Goal: Task Accomplishment & Management: Complete application form

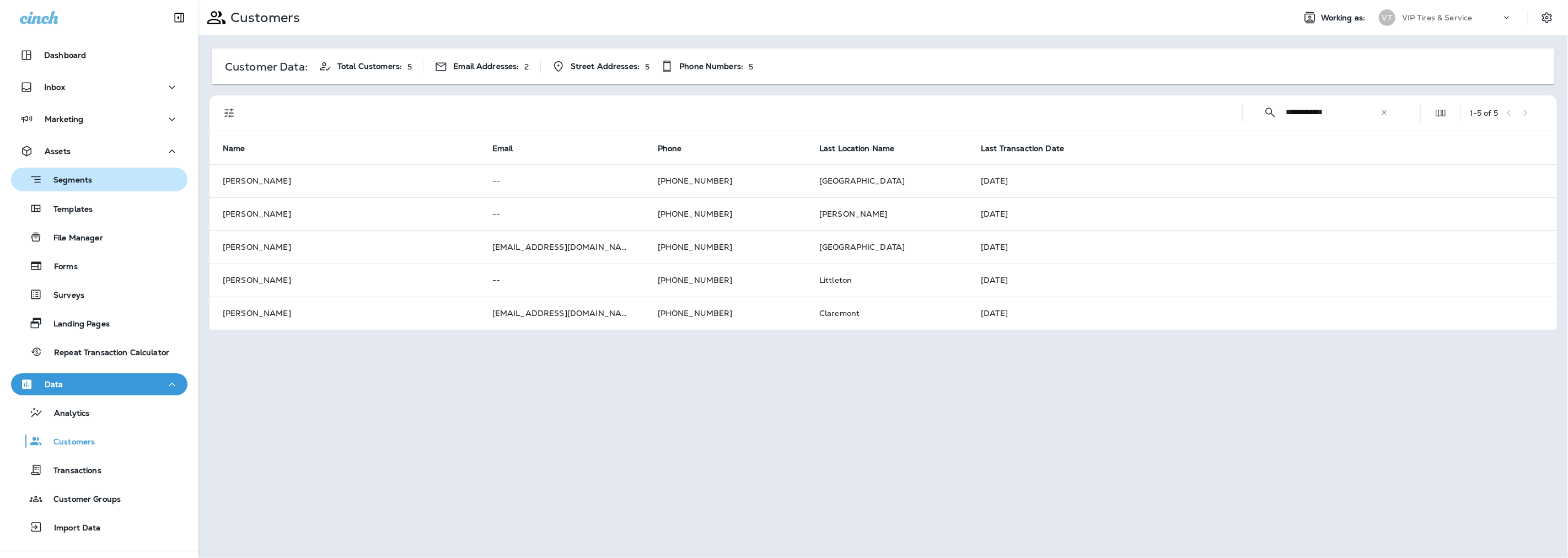
click at [62, 179] on p "Segments" at bounding box center [67, 181] width 50 height 11
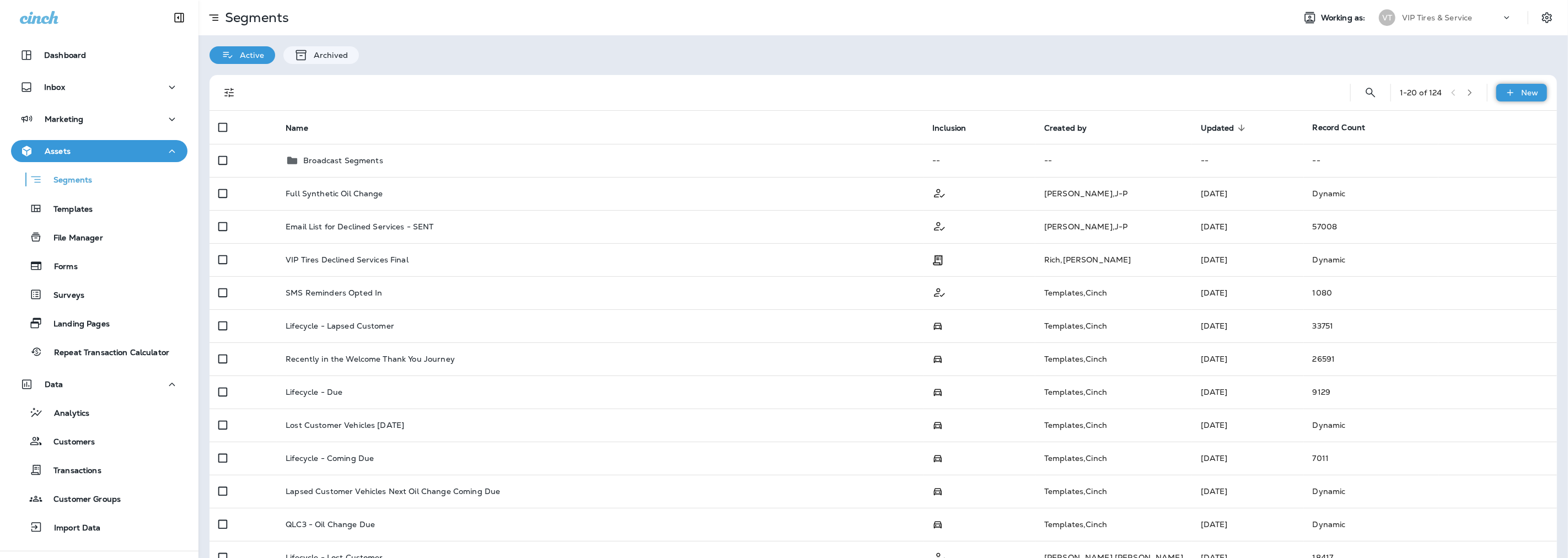
click at [1522, 96] on p "New" at bounding box center [1530, 93] width 17 height 9
click at [1465, 122] on p "New Segment" at bounding box center [1480, 120] width 59 height 9
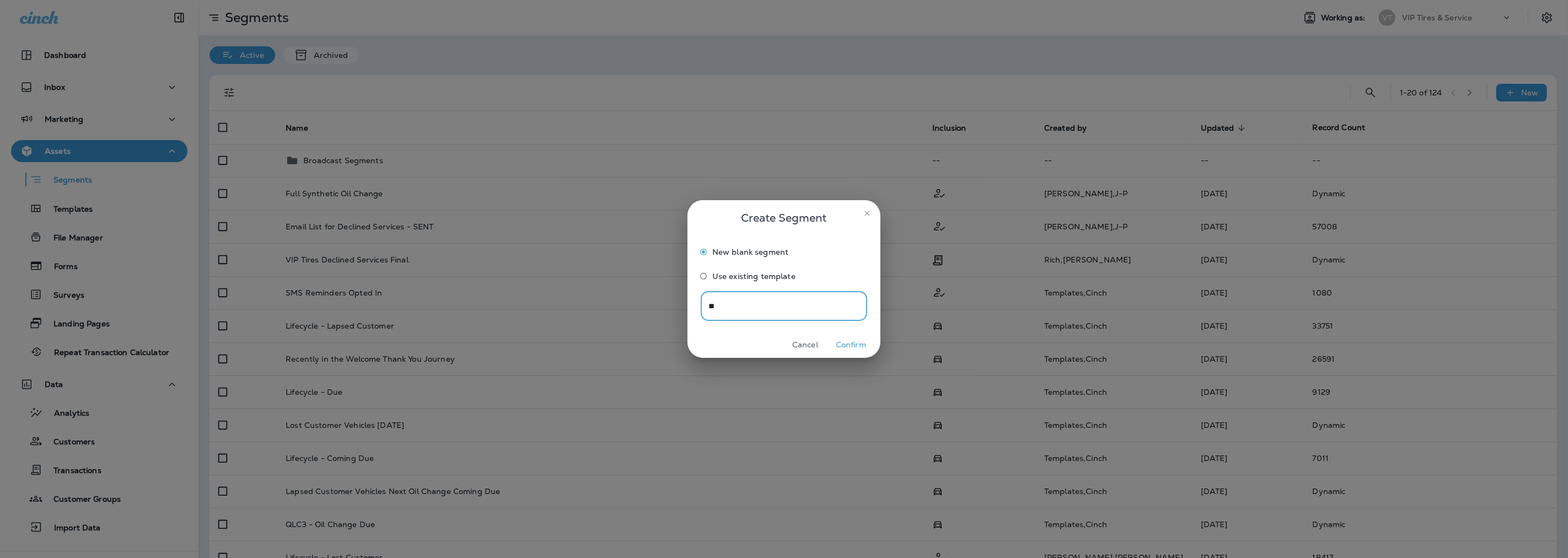
type input "*"
type input "**********"
click at [860, 347] on button "Confirm" at bounding box center [850, 345] width 41 height 17
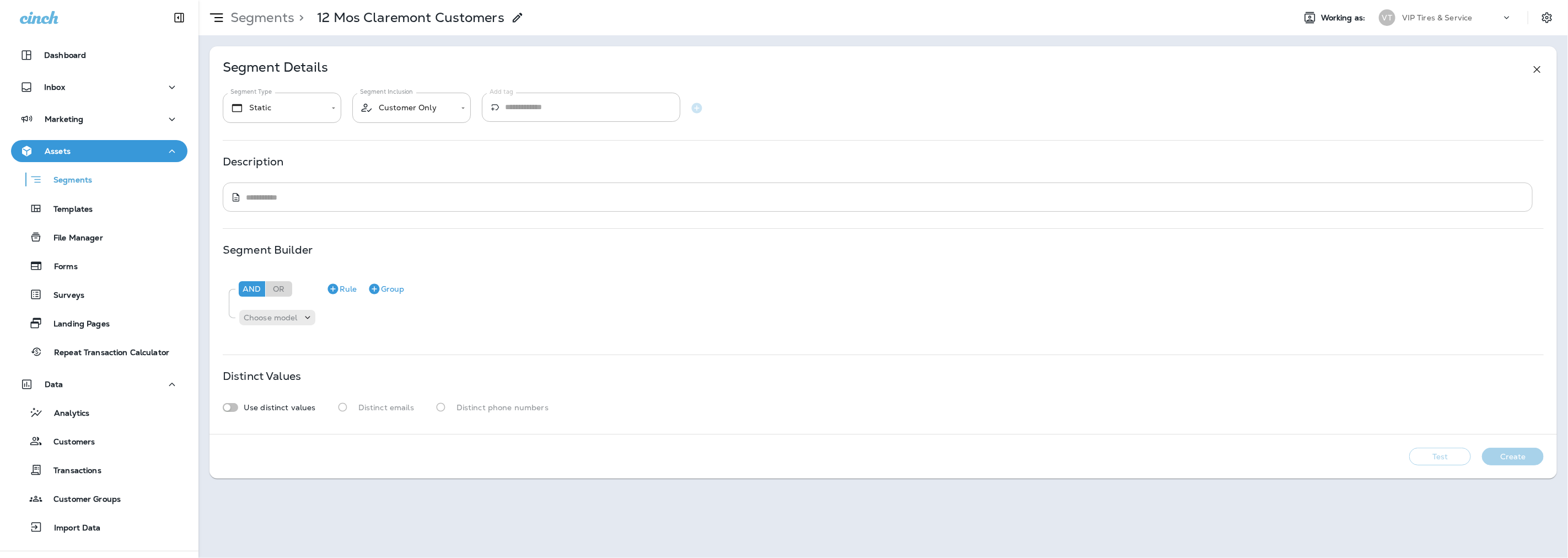
click at [293, 202] on textarea at bounding box center [885, 198] width 1279 height 11
type textarea "**********"
click at [291, 318] on p "Choose model" at bounding box center [271, 318] width 54 height 9
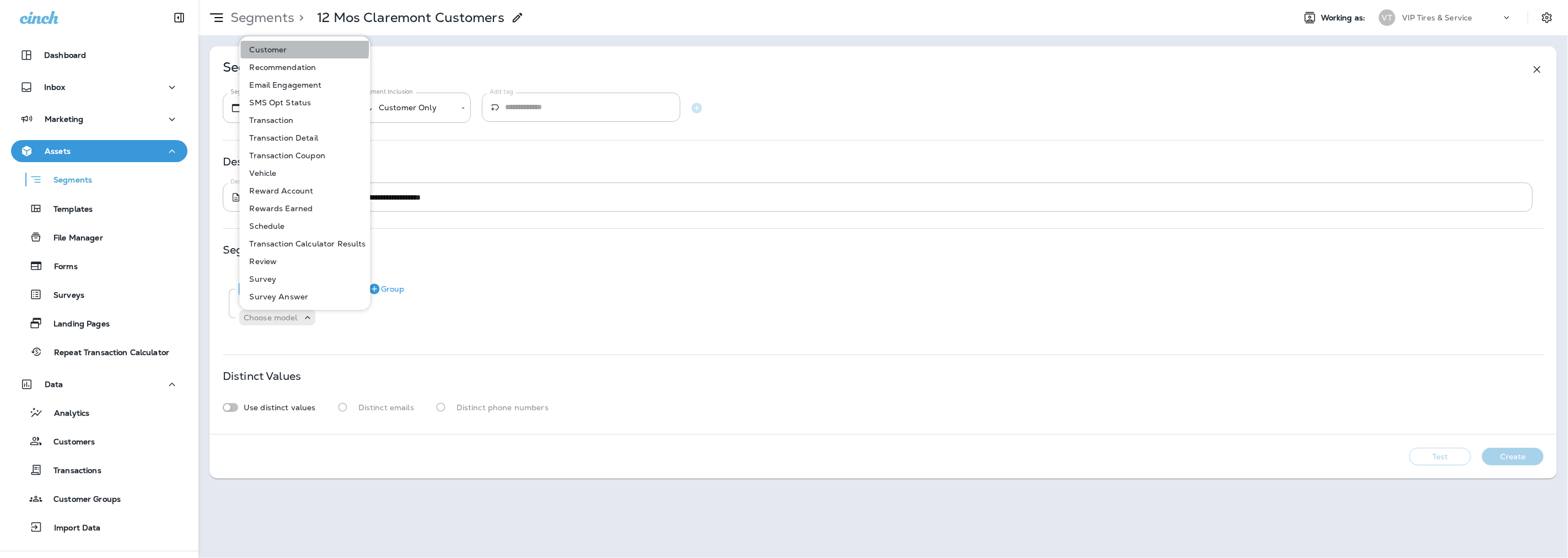
click at [268, 48] on p "Customer" at bounding box center [266, 50] width 42 height 9
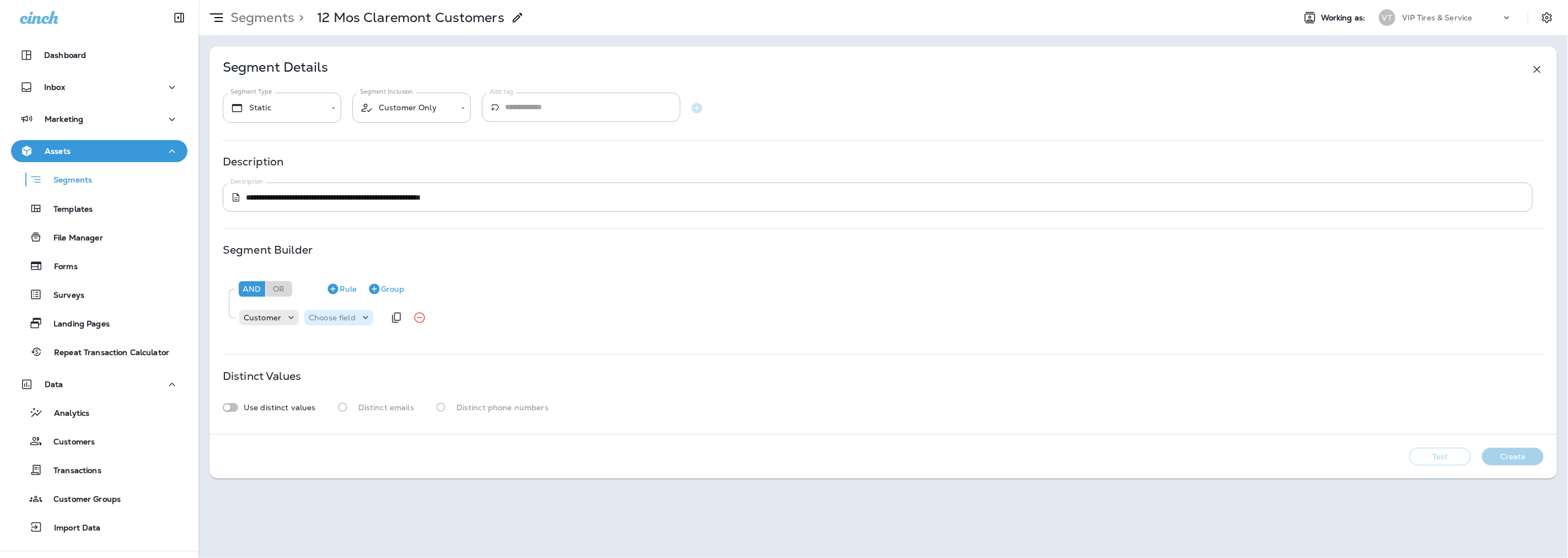
click at [337, 313] on p "Choose field" at bounding box center [332, 318] width 47 height 9
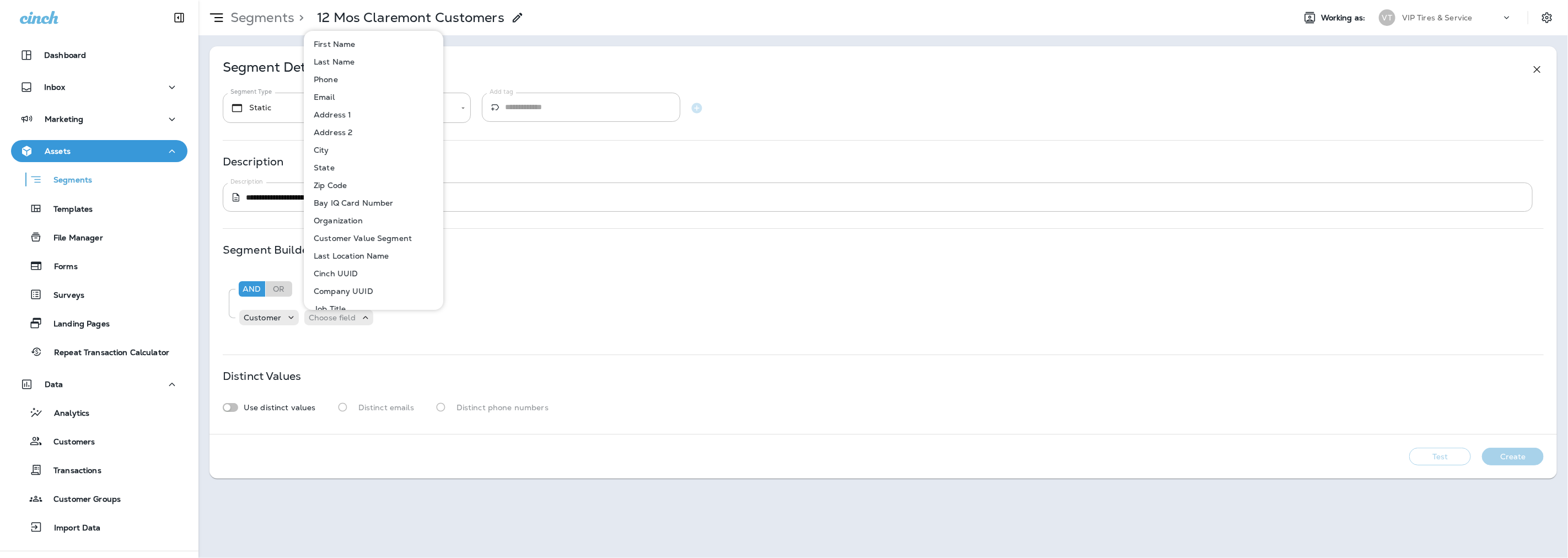
click at [350, 258] on p "Last Location Name" at bounding box center [349, 256] width 80 height 9
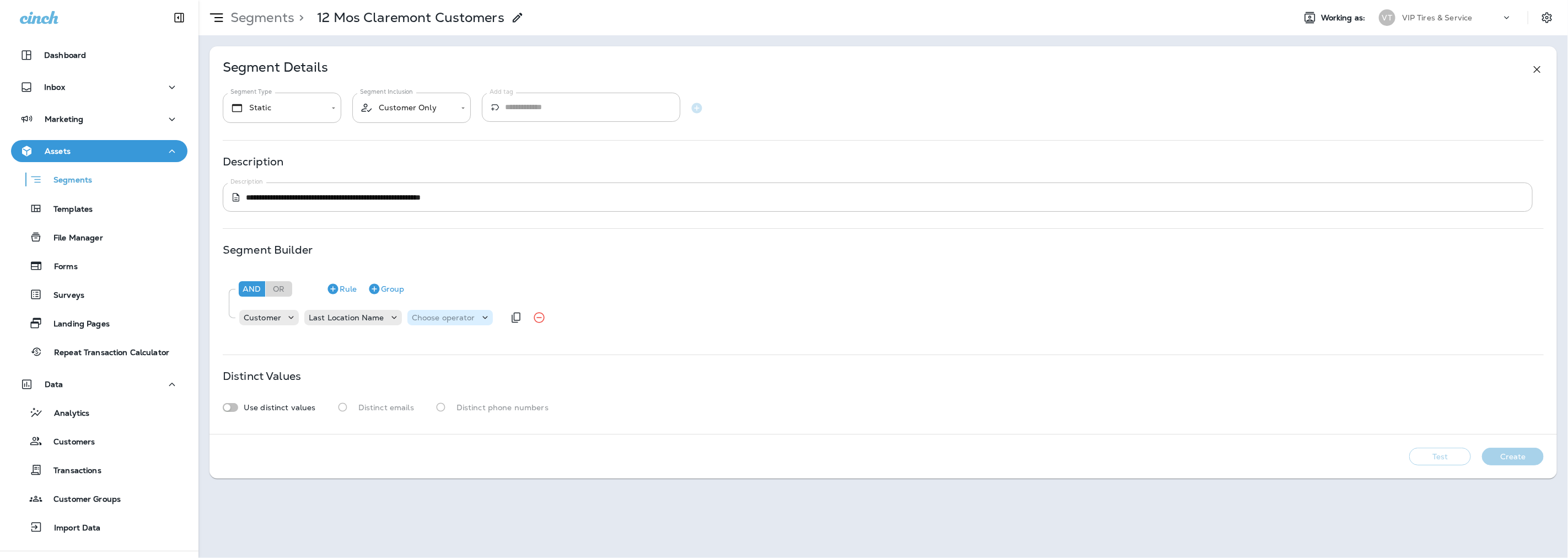
click at [432, 315] on p "Choose operator" at bounding box center [444, 318] width 63 height 9
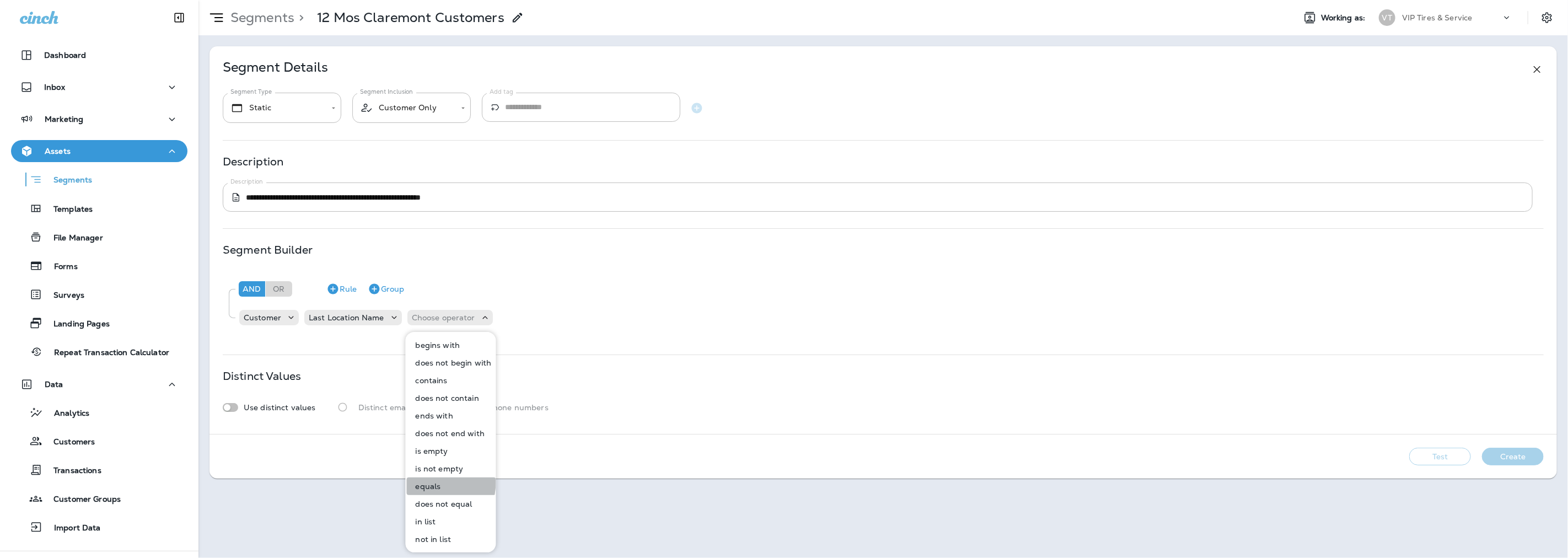
click at [427, 482] on p "equals" at bounding box center [426, 487] width 29 height 9
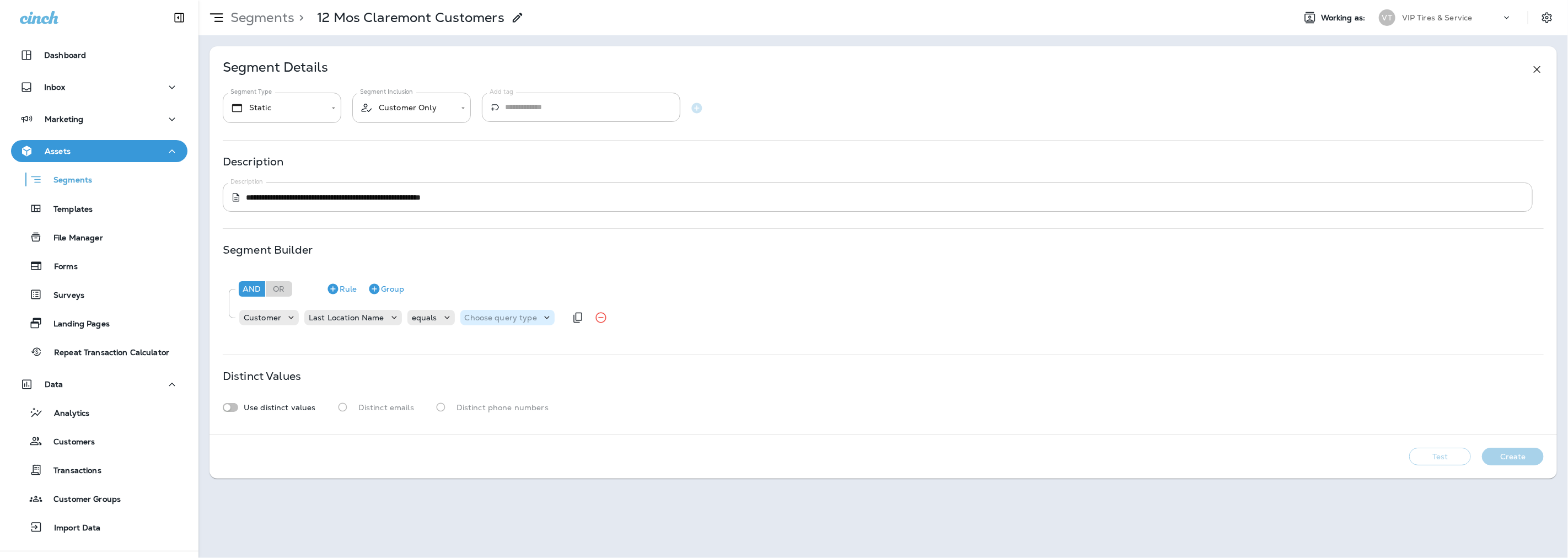
click at [532, 320] on p "Choose query type" at bounding box center [501, 318] width 72 height 9
click at [499, 350] on button "Text" at bounding box center [490, 345] width 63 height 17
click at [579, 318] on input "text" at bounding box center [574, 318] width 110 height 15
type input "*********"
click at [617, 334] on div "And Or Rule Group Customer Last Location Name equals Text ********* [GEOGRAPHIC…" at bounding box center [883, 304] width 1321 height 67
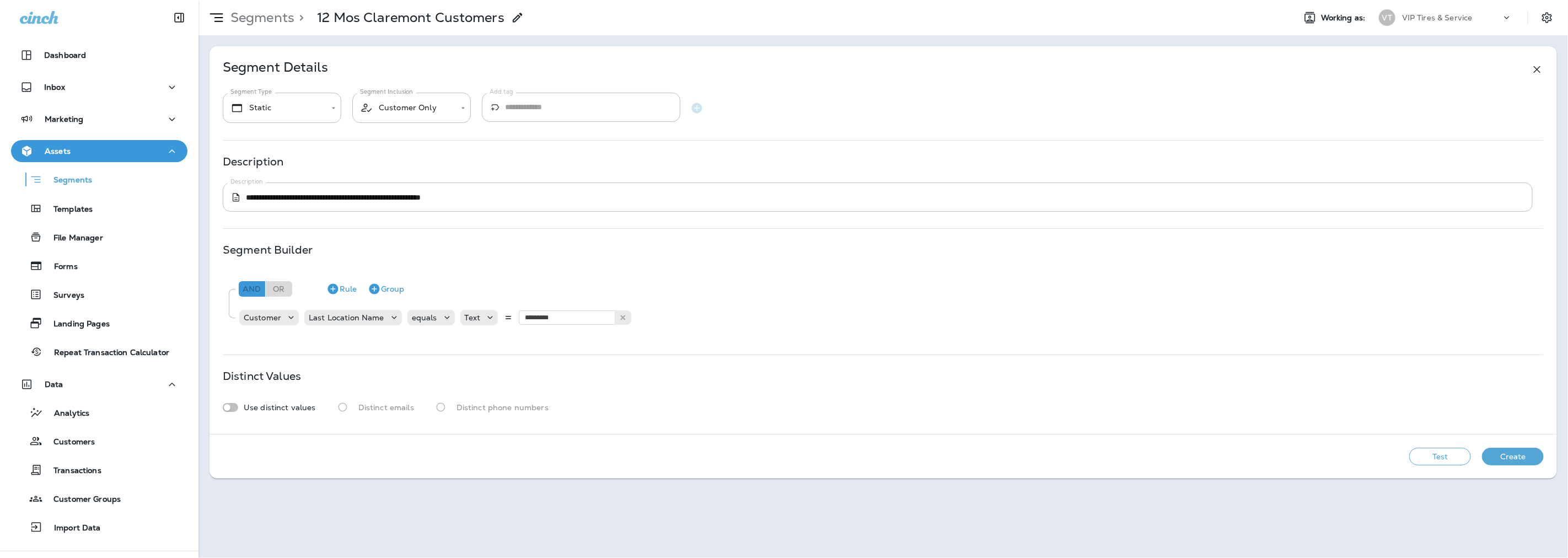
click at [247, 288] on div "And" at bounding box center [251, 289] width 27 height 16
click at [345, 287] on button "Rule" at bounding box center [341, 288] width 40 height 17
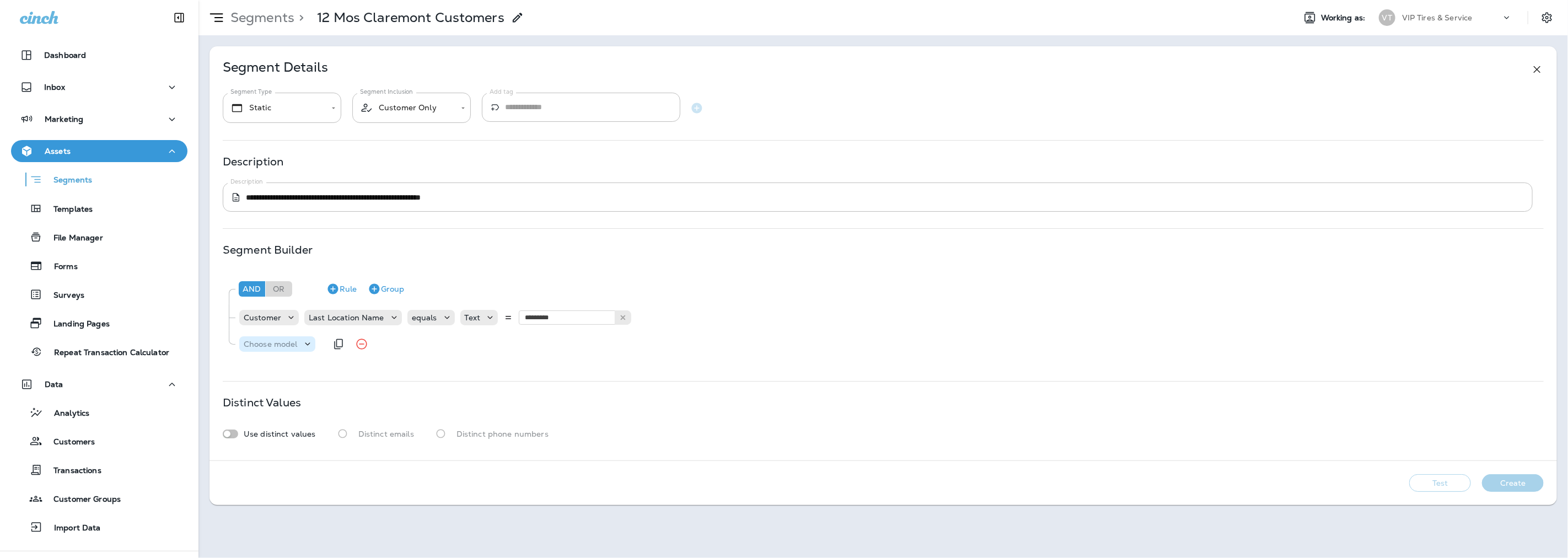
click at [279, 344] on p "Choose model" at bounding box center [271, 344] width 54 height 9
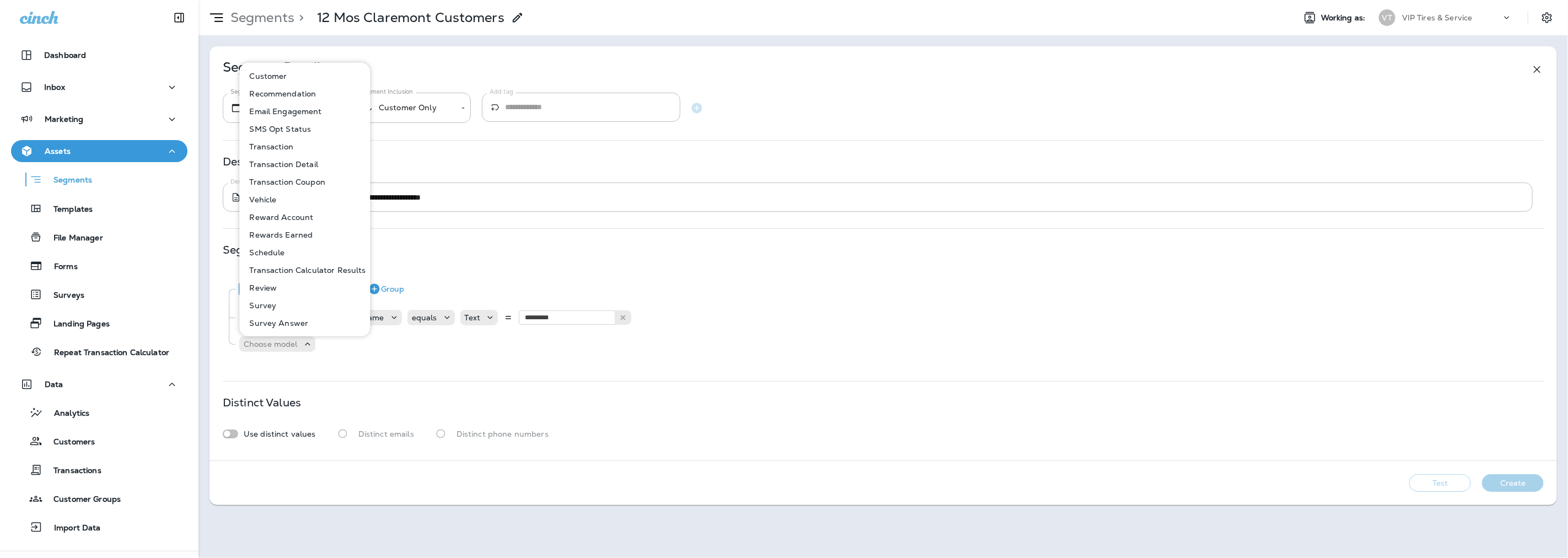
click at [278, 77] on p "Customer" at bounding box center [266, 76] width 42 height 9
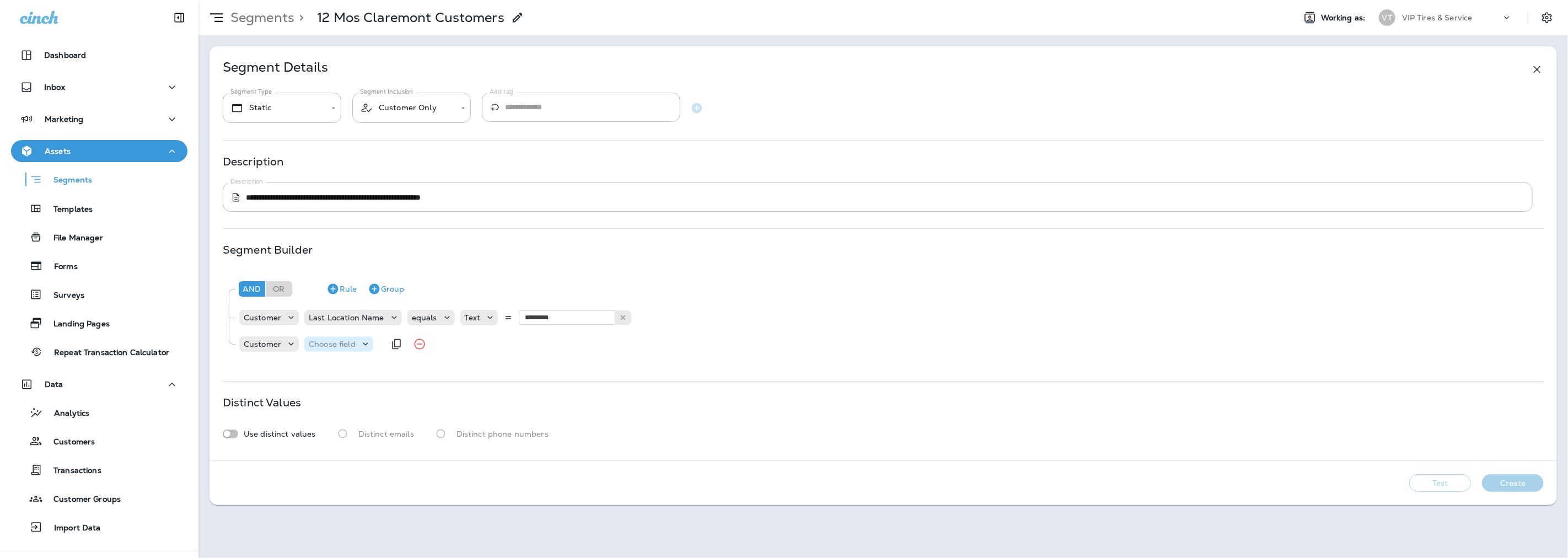
click at [354, 341] on p "Choose field" at bounding box center [332, 344] width 47 height 9
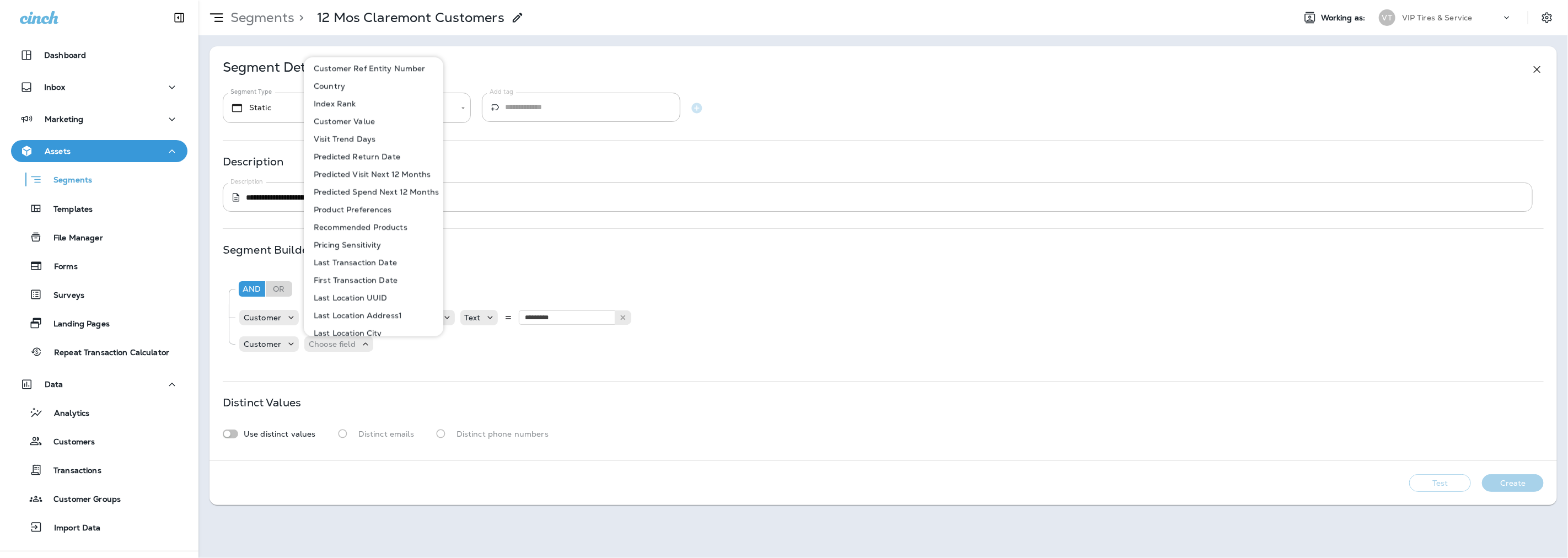
scroll to position [490, 0]
click at [352, 249] on p "Last Transaction Date" at bounding box center [352, 251] width 87 height 9
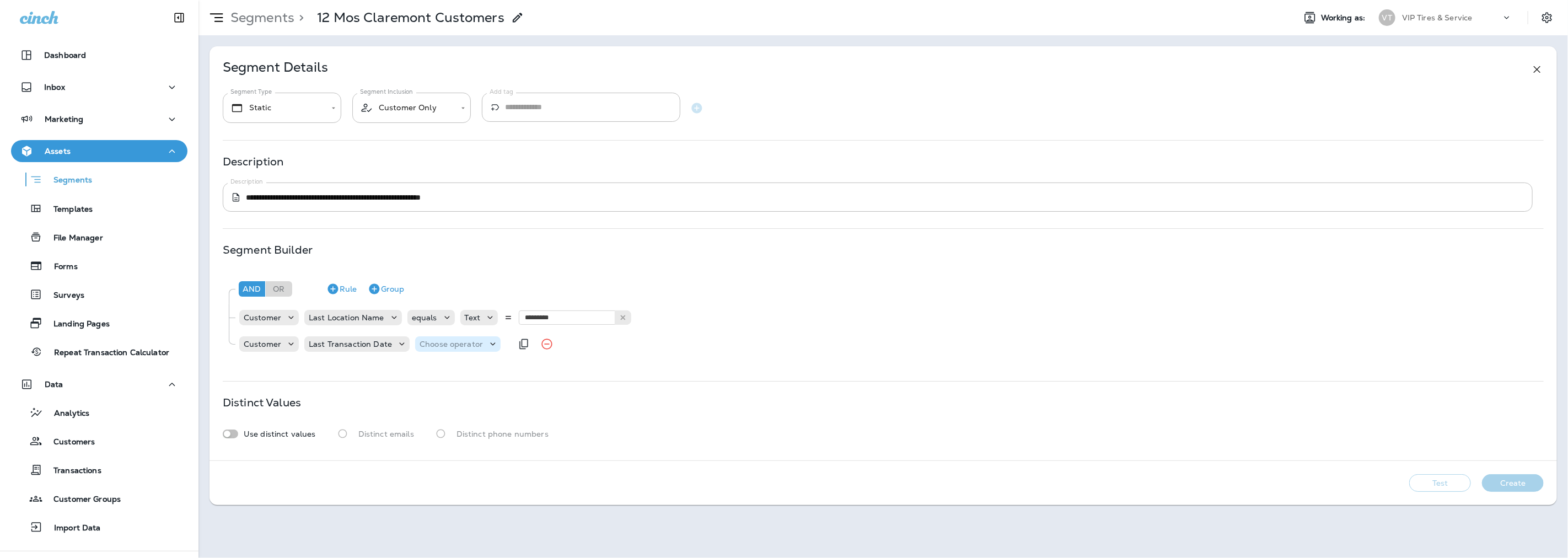
click at [462, 343] on p "Choose operator" at bounding box center [451, 344] width 63 height 9
click at [444, 514] on p "is between" at bounding box center [441, 513] width 46 height 9
click at [532, 343] on p "Choose query type" at bounding box center [525, 344] width 72 height 9
click at [503, 393] on p "Dates" at bounding box center [499, 389] width 27 height 9
click at [590, 345] on p "Choose Date" at bounding box center [578, 344] width 49 height 9
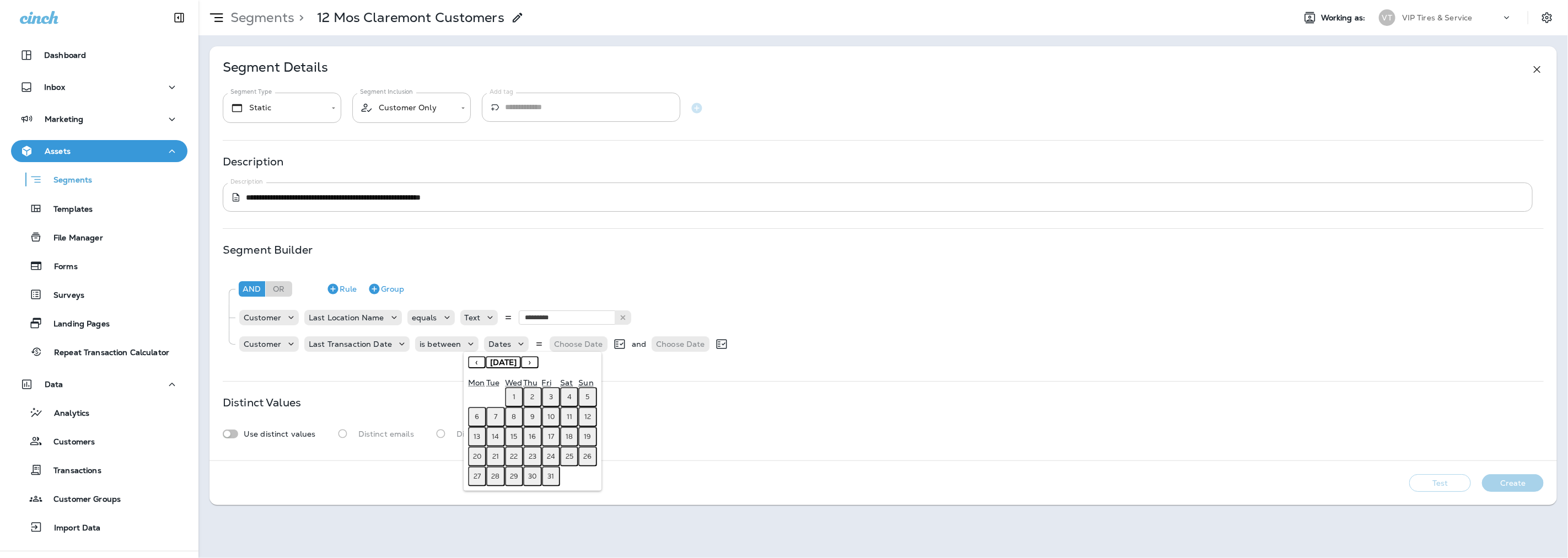
click at [476, 362] on button "‹" at bounding box center [477, 362] width 17 height 12
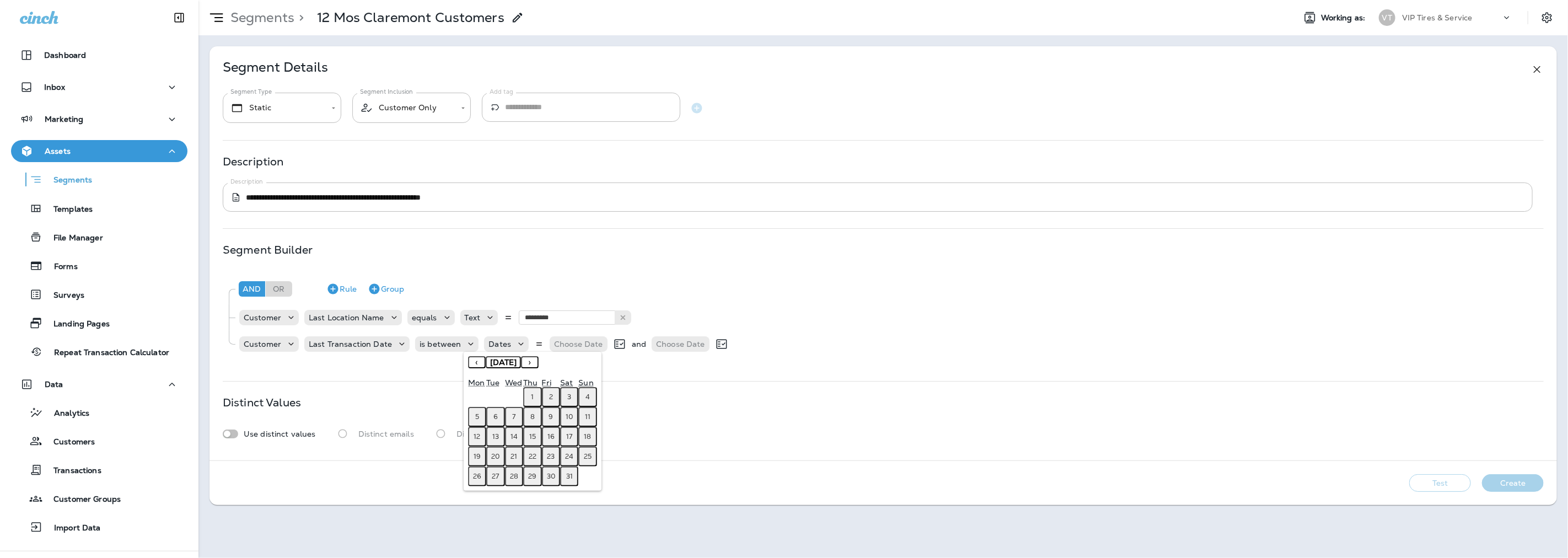
click at [476, 362] on button "‹" at bounding box center [477, 362] width 17 height 12
click at [476, 363] on button "‹" at bounding box center [477, 362] width 17 height 12
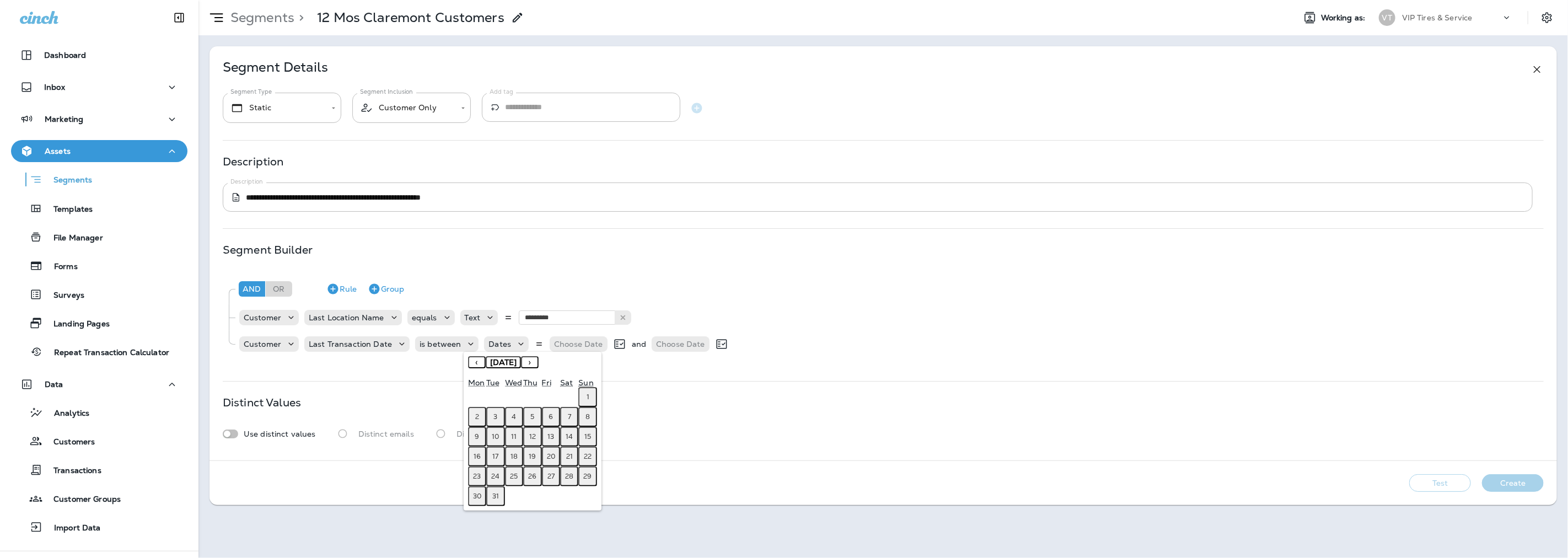
click at [476, 363] on button "‹" at bounding box center [477, 362] width 17 height 12
click at [492, 391] on button "1" at bounding box center [495, 398] width 18 height 20
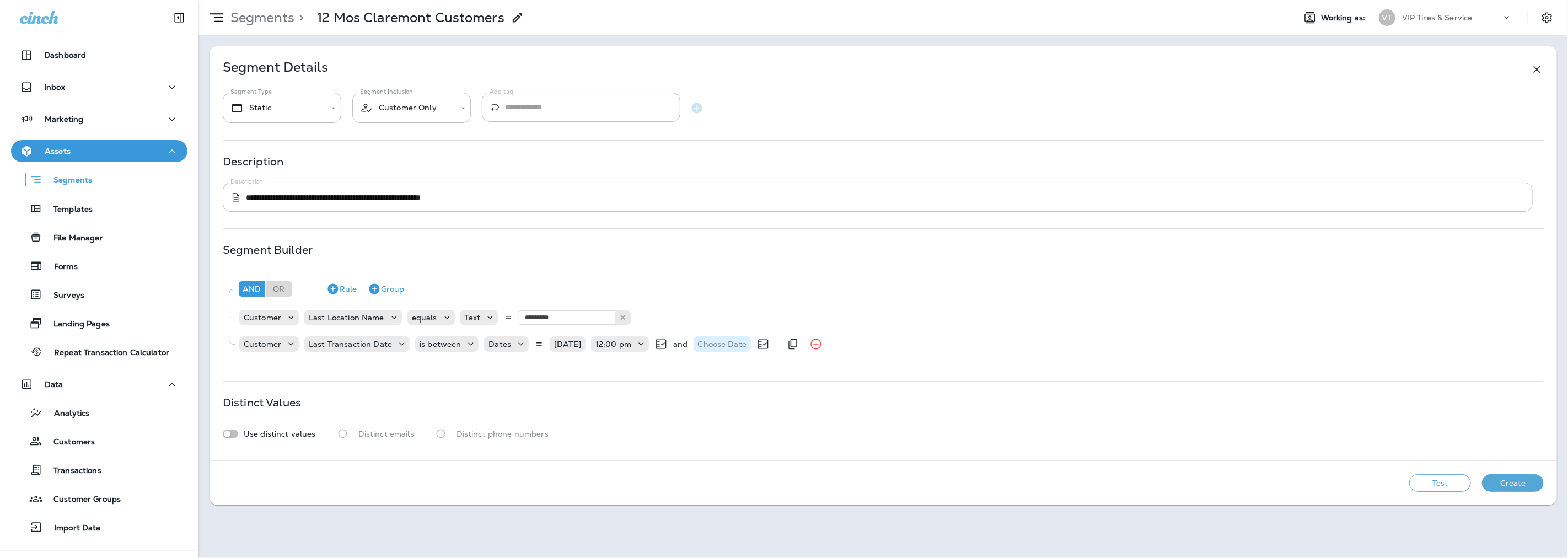
click at [724, 345] on p "Choose Date" at bounding box center [722, 344] width 49 height 9
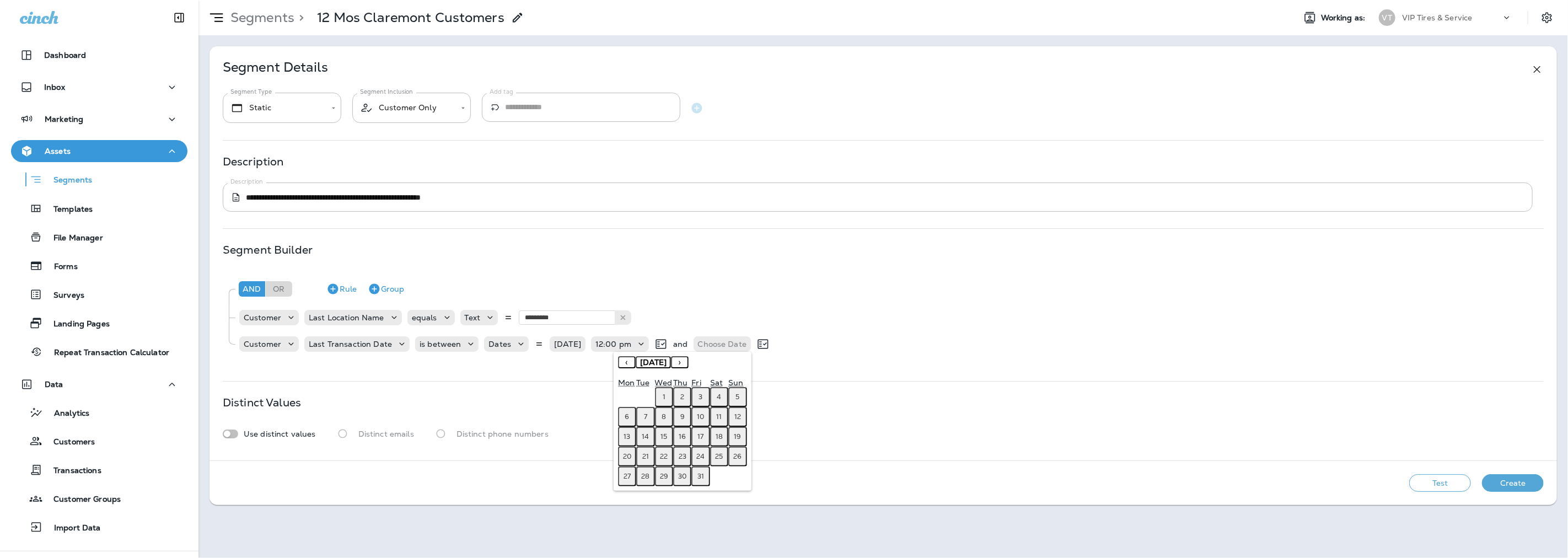
click at [627, 360] on button "‹" at bounding box center [627, 362] width 17 height 12
click at [644, 472] on abbr "30" at bounding box center [645, 477] width 8 height 9
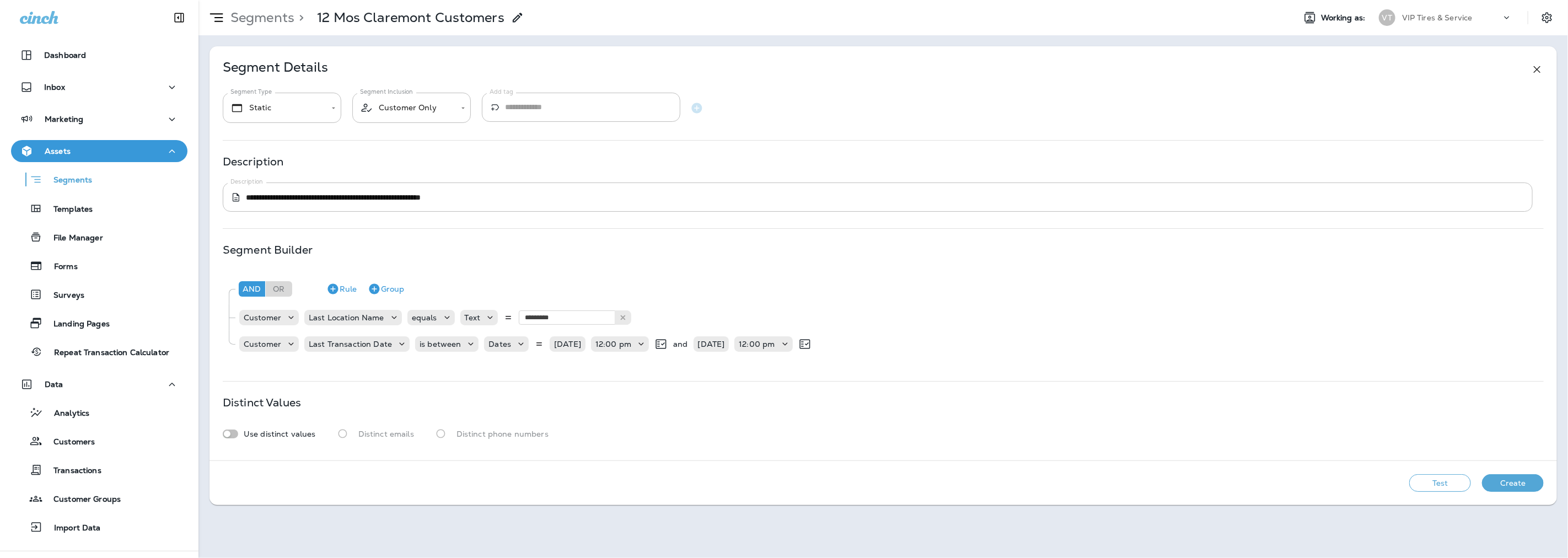
click at [1514, 480] on button "Create" at bounding box center [1513, 482] width 62 height 17
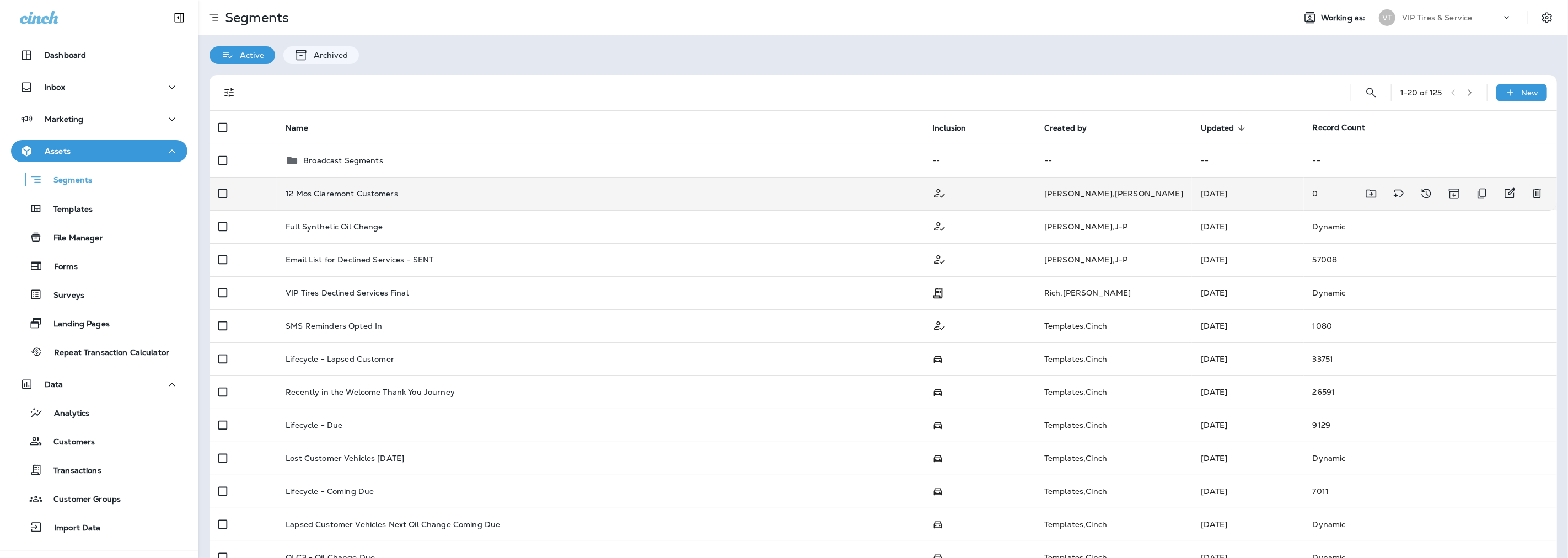
click at [350, 190] on p "12 Mos Claremont Customers" at bounding box center [341, 194] width 112 height 9
